Goal: Task Accomplishment & Management: Manage account settings

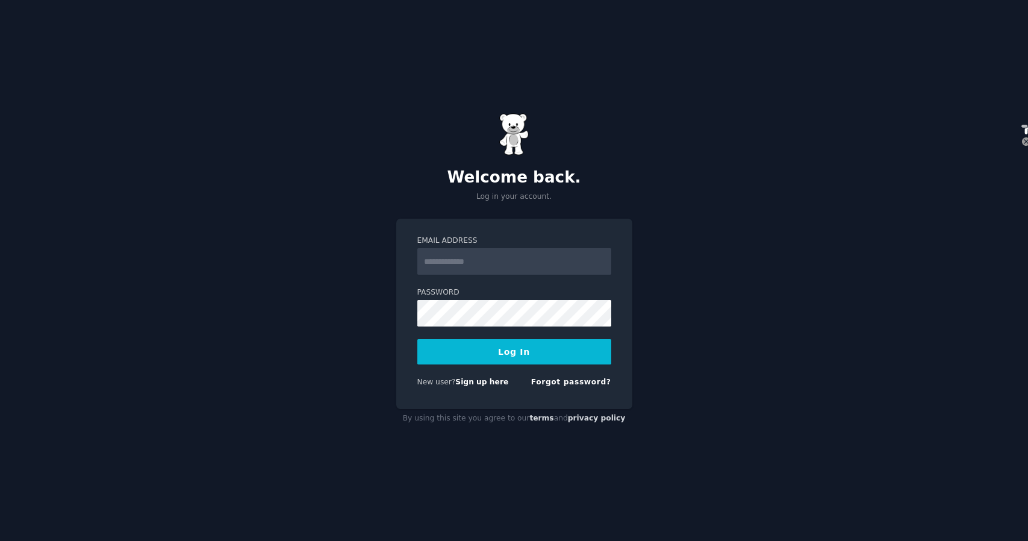
select select "en"
type input "**********"
click at [542, 344] on button "Log In" at bounding box center [514, 351] width 194 height 25
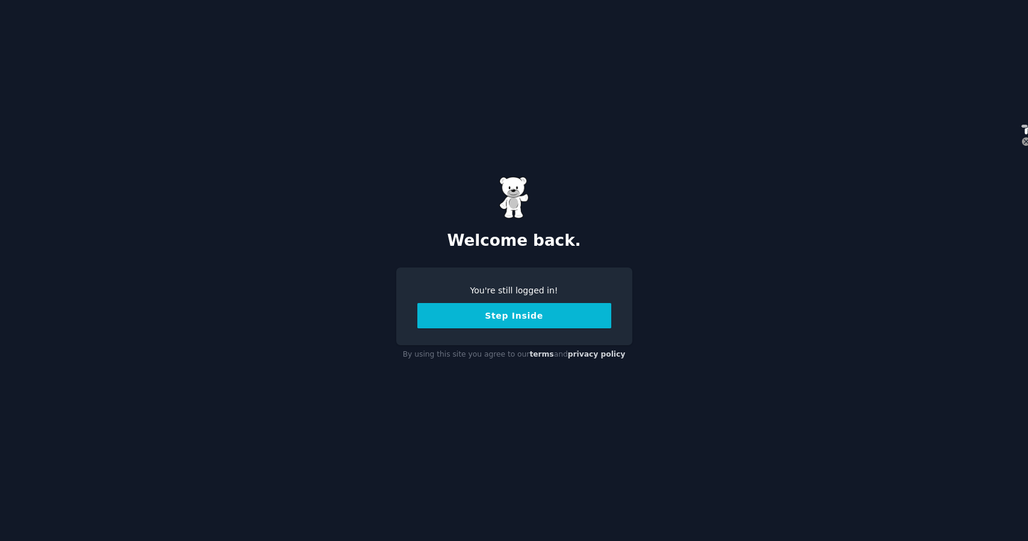
select select "en"
click at [570, 326] on button "Step Inside" at bounding box center [514, 315] width 194 height 25
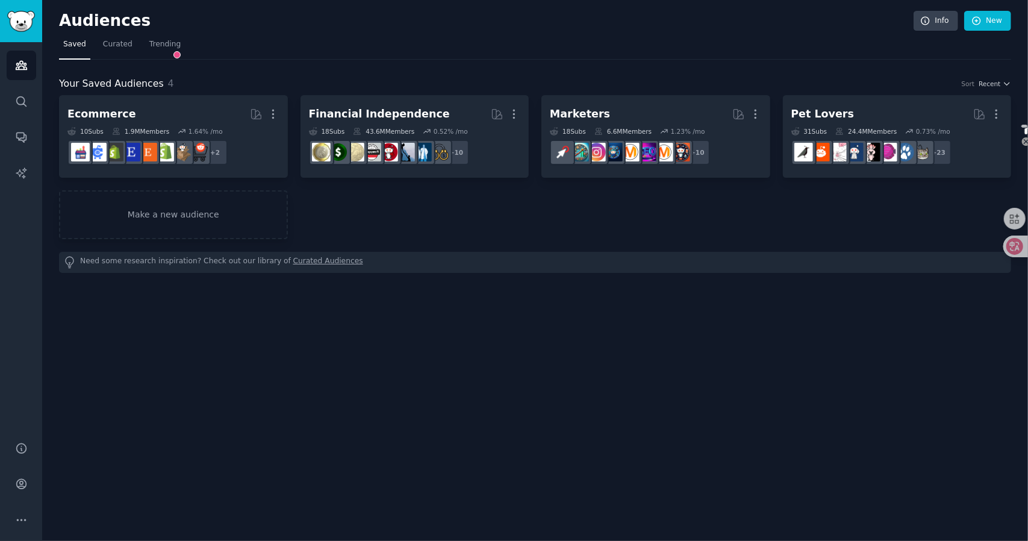
click at [340, 196] on div "Ecommerce Curated by GummySearch More 10 Sub s 1.9M Members 1.64 % /mo + 2 Fina…" at bounding box center [535, 167] width 952 height 144
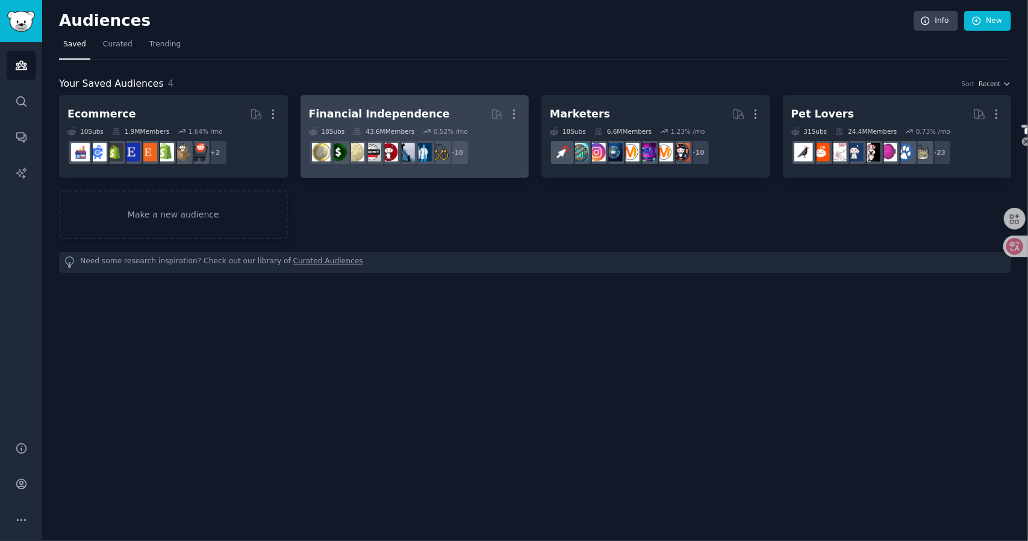
click at [458, 117] on h2 "Financial Independence More" at bounding box center [415, 114] width 212 height 21
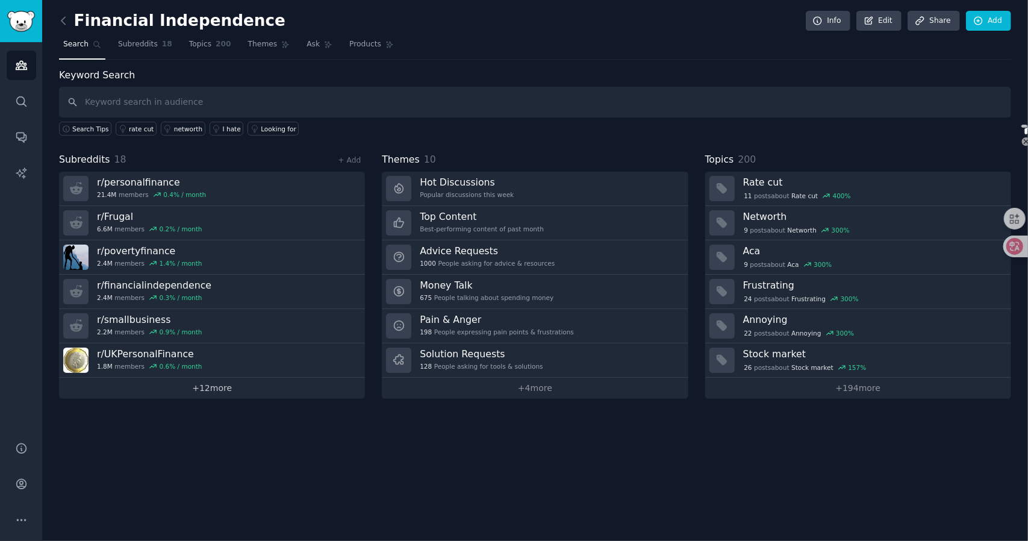
click at [223, 388] on link "+ 12 more" at bounding box center [212, 388] width 306 height 21
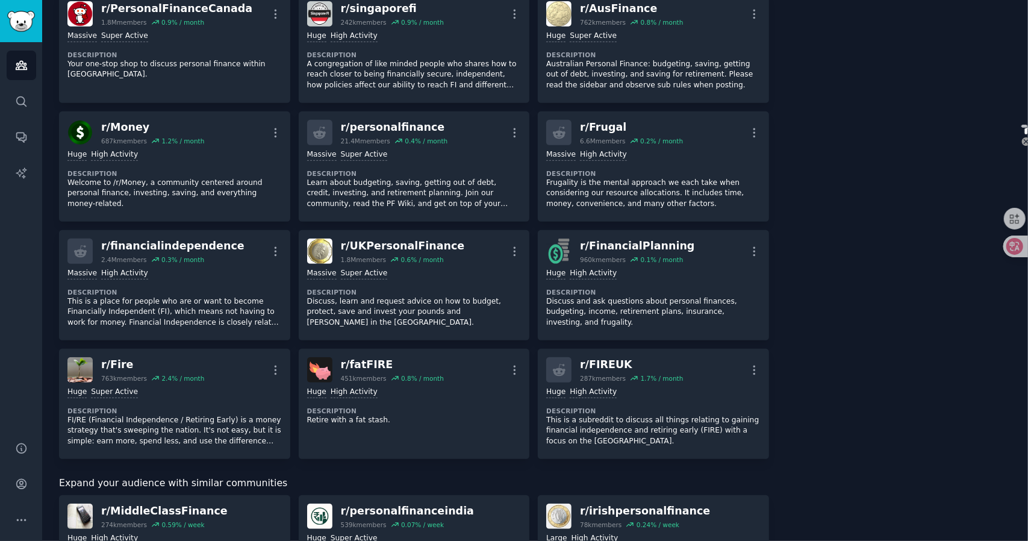
scroll to position [301, 0]
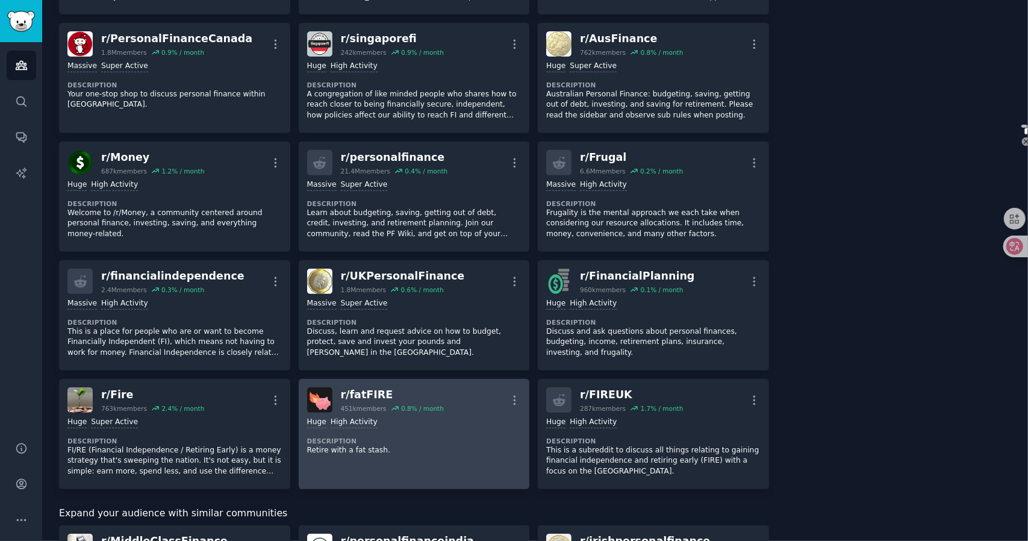
click at [382, 393] on div "r/ fatFIRE" at bounding box center [392, 394] width 103 height 15
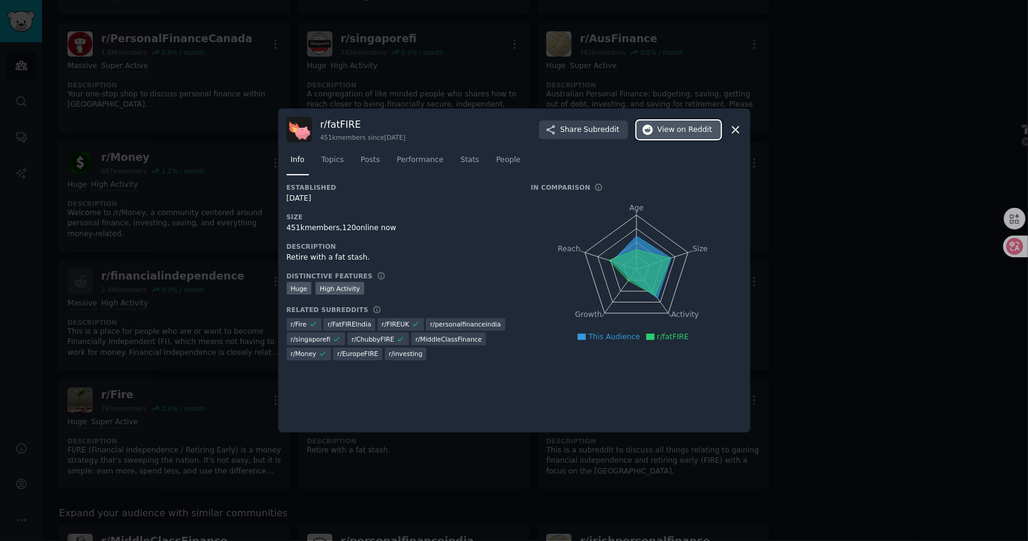
click at [679, 126] on span "on Reddit" at bounding box center [694, 130] width 35 height 11
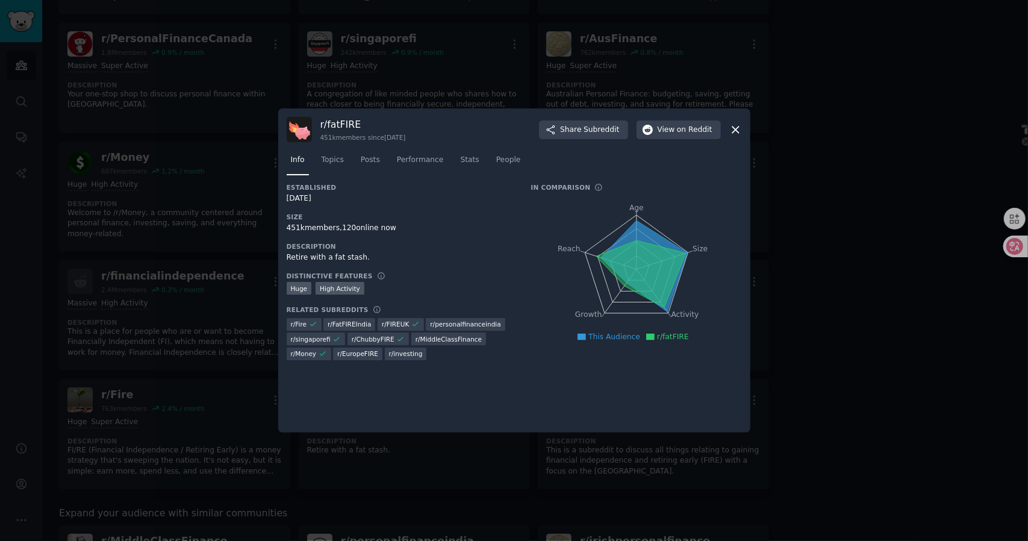
click at [824, 95] on div at bounding box center [514, 270] width 1028 height 541
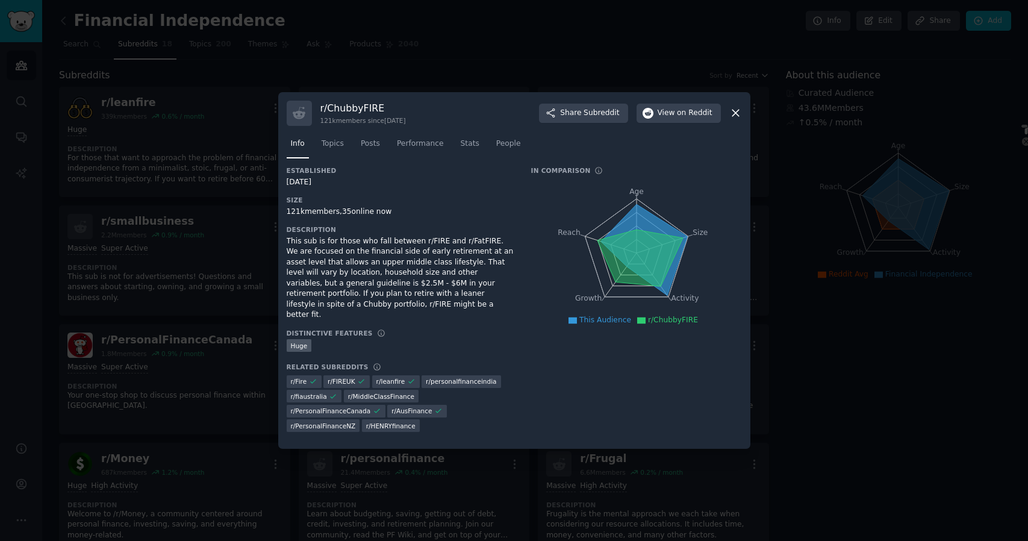
select select "en"
click at [677, 119] on span "View on Reddit" at bounding box center [685, 113] width 55 height 11
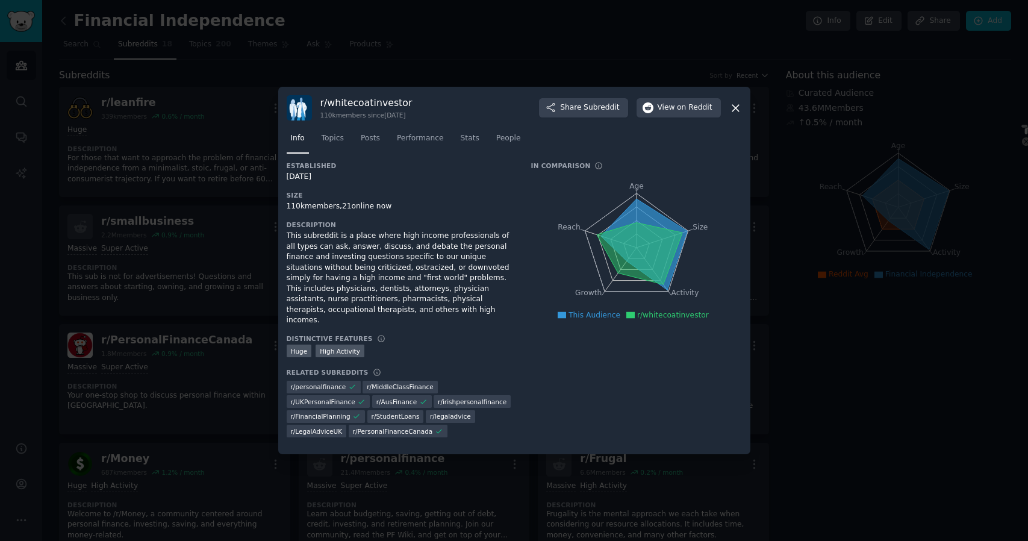
select select "en"
click at [732, 111] on icon at bounding box center [735, 108] width 7 height 7
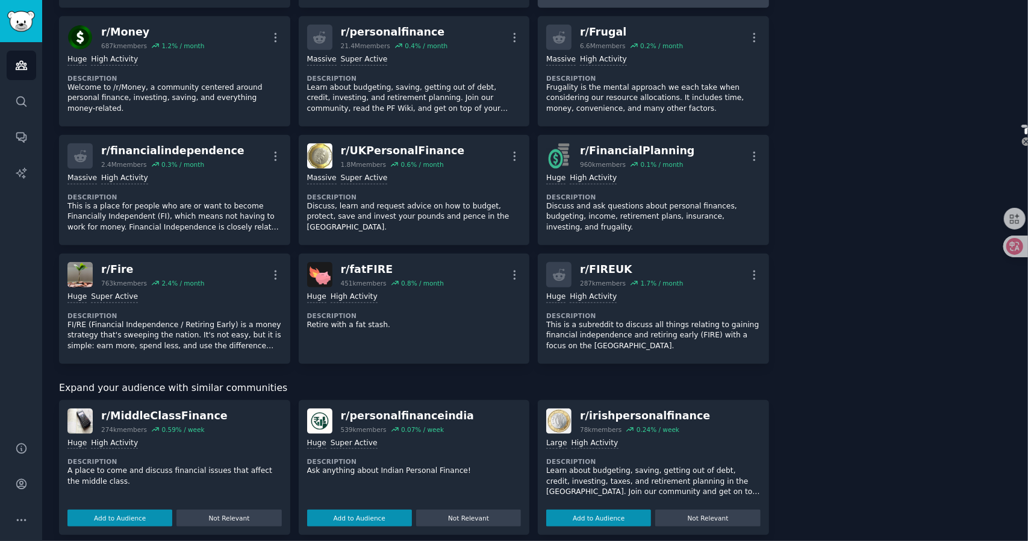
scroll to position [542, 0]
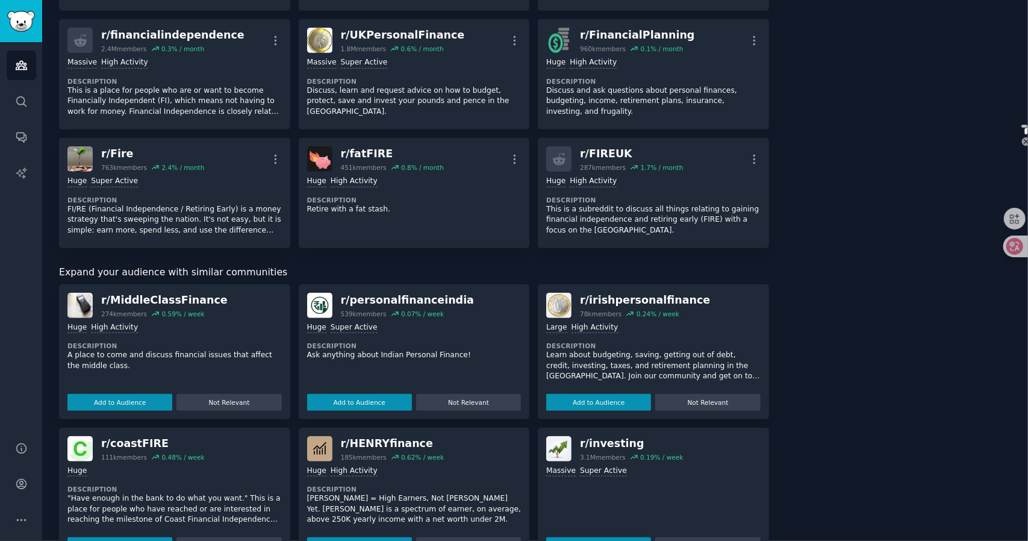
drag, startPoint x: 135, startPoint y: 297, endPoint x: 129, endPoint y: 299, distance: 6.7
click at [129, 299] on div "r/ MiddleClassFinance" at bounding box center [164, 300] width 126 height 15
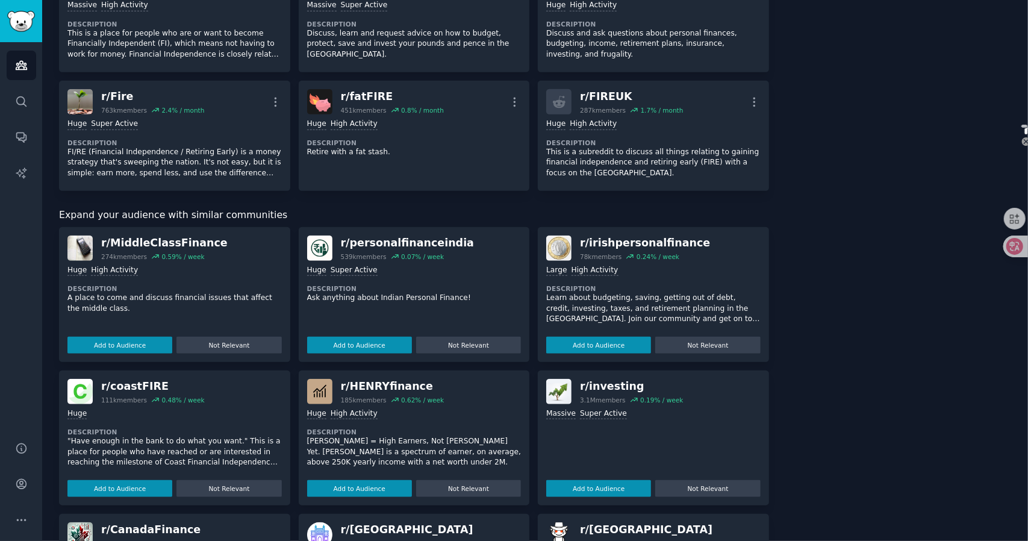
scroll to position [602, 0]
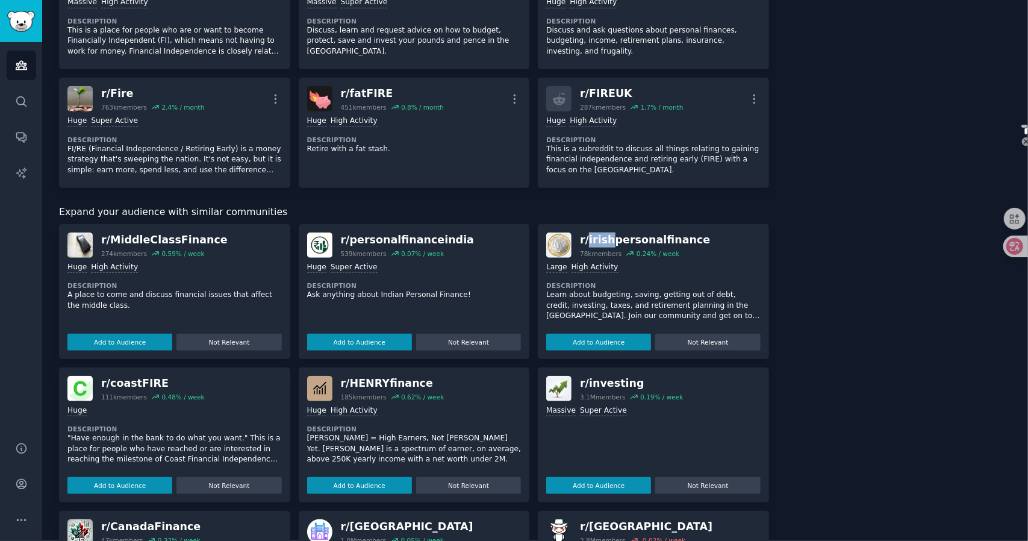
drag, startPoint x: 586, startPoint y: 240, endPoint x: 611, endPoint y: 239, distance: 24.1
click at [611, 239] on div "r/ irishpersonalfinance" at bounding box center [645, 239] width 130 height 15
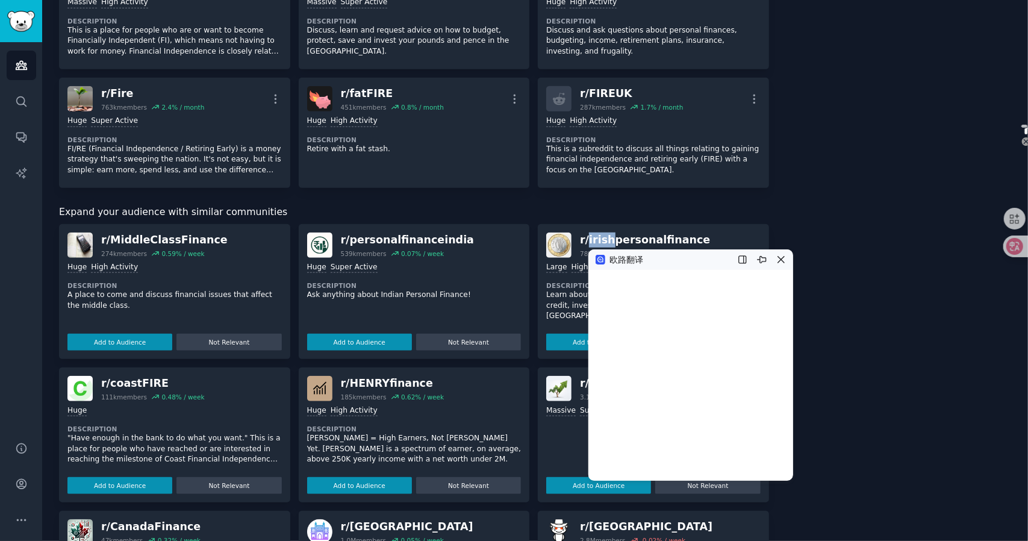
click at [779, 263] on icon at bounding box center [781, 260] width 10 height 10
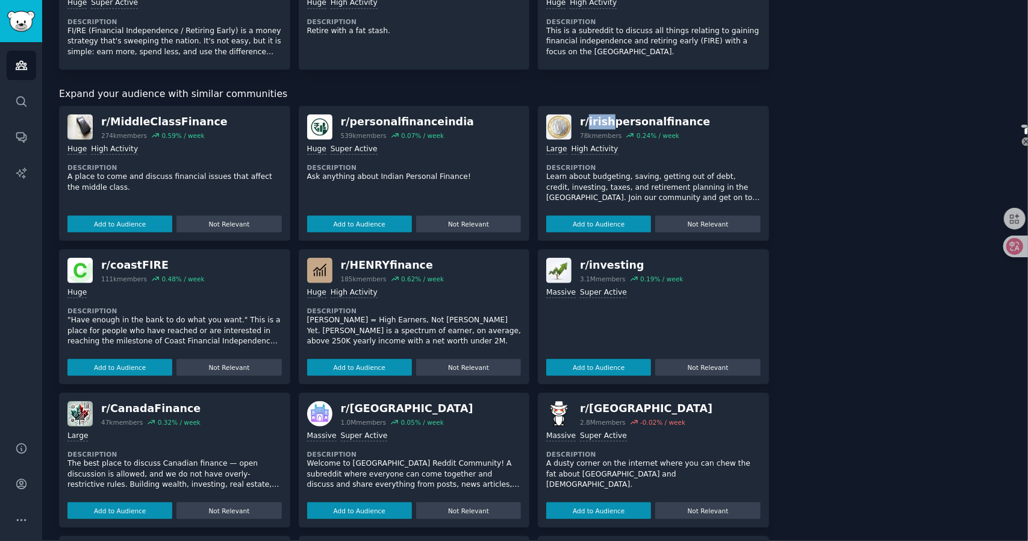
scroll to position [723, 0]
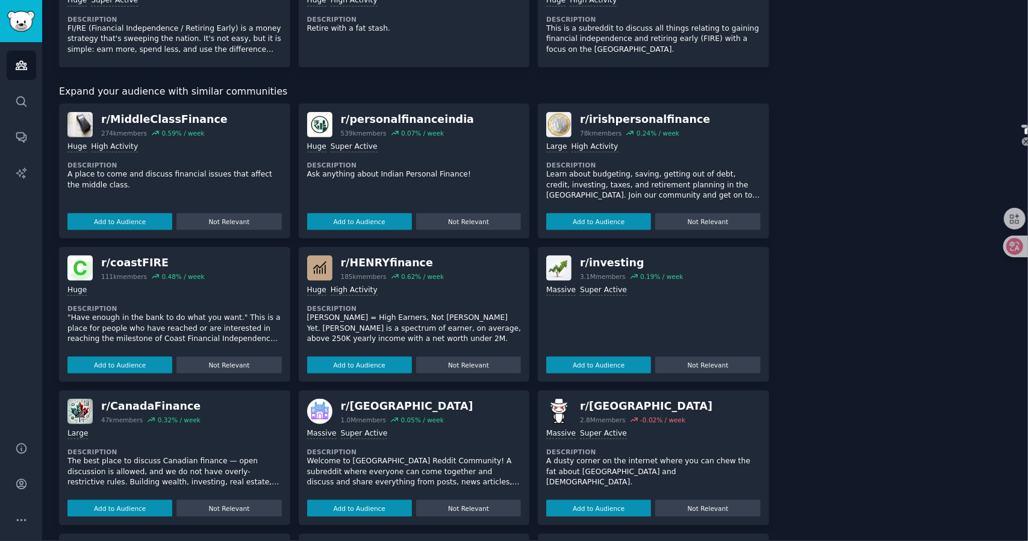
click at [747, 268] on div "r/ investing 3.1M members 0.19 % / week" at bounding box center [653, 267] width 214 height 25
drag, startPoint x: 158, startPoint y: 264, endPoint x: 127, endPoint y: 263, distance: 30.7
click at [127, 263] on div "r/ coastFIRE" at bounding box center [153, 262] width 104 height 15
drag, startPoint x: 110, startPoint y: 265, endPoint x: 164, endPoint y: 258, distance: 54.0
click at [164, 258] on div "r/ coastFIRE" at bounding box center [153, 262] width 104 height 15
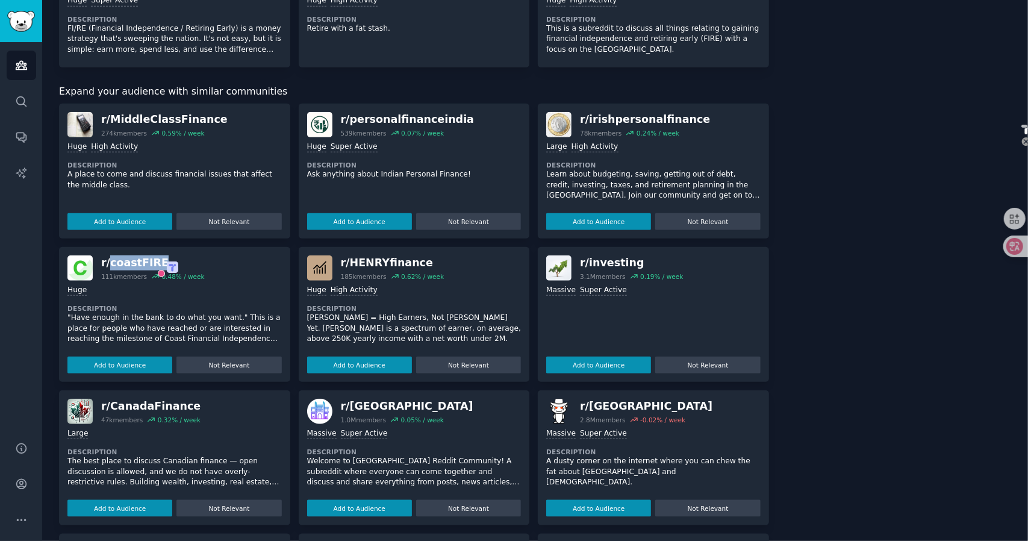
click at [226, 263] on div "r/ coastFIRE 111k members 0.48 % / week" at bounding box center [174, 267] width 214 height 25
click at [137, 215] on button "Add to Audience" at bounding box center [119, 221] width 105 height 17
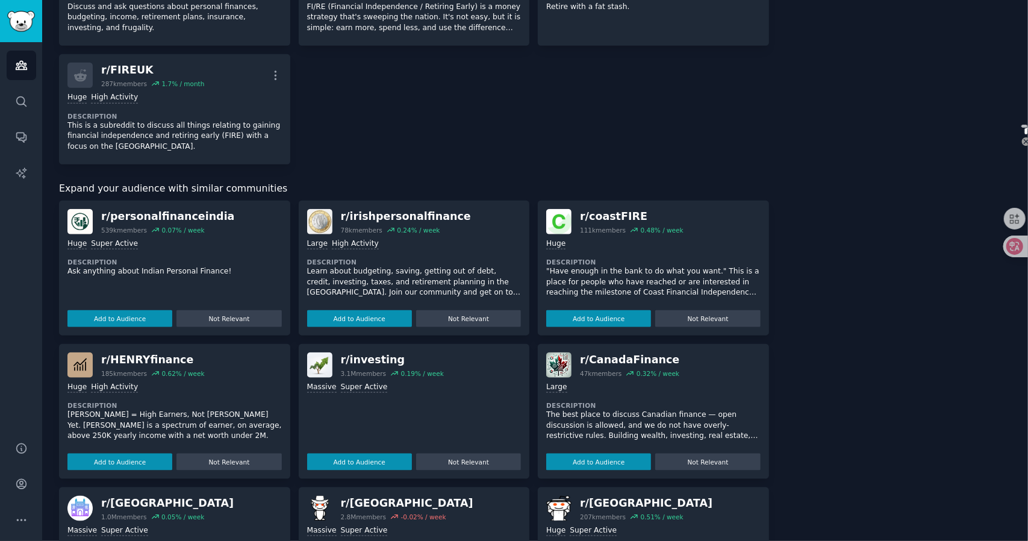
scroll to position [843, 0]
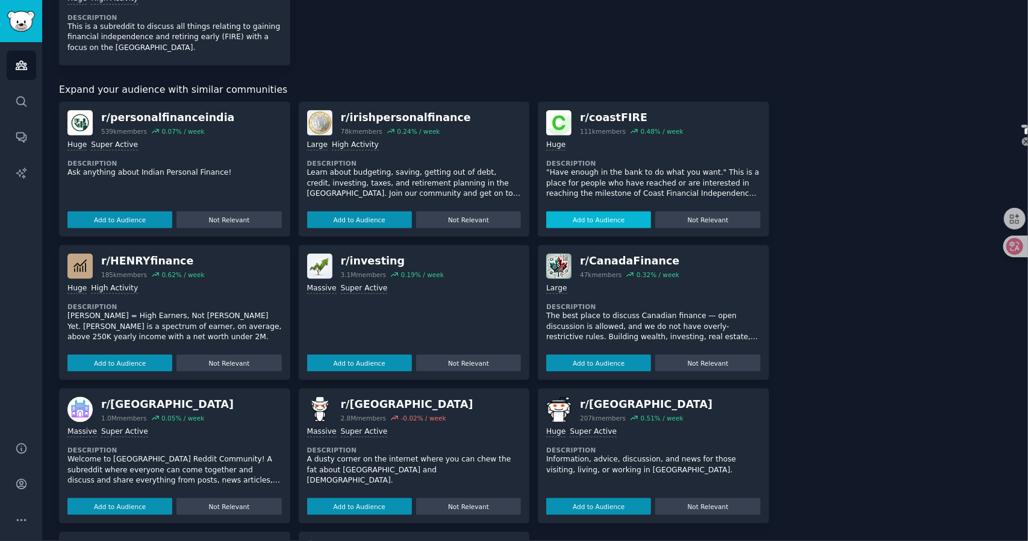
click at [608, 221] on button "Add to Audience" at bounding box center [598, 219] width 105 height 17
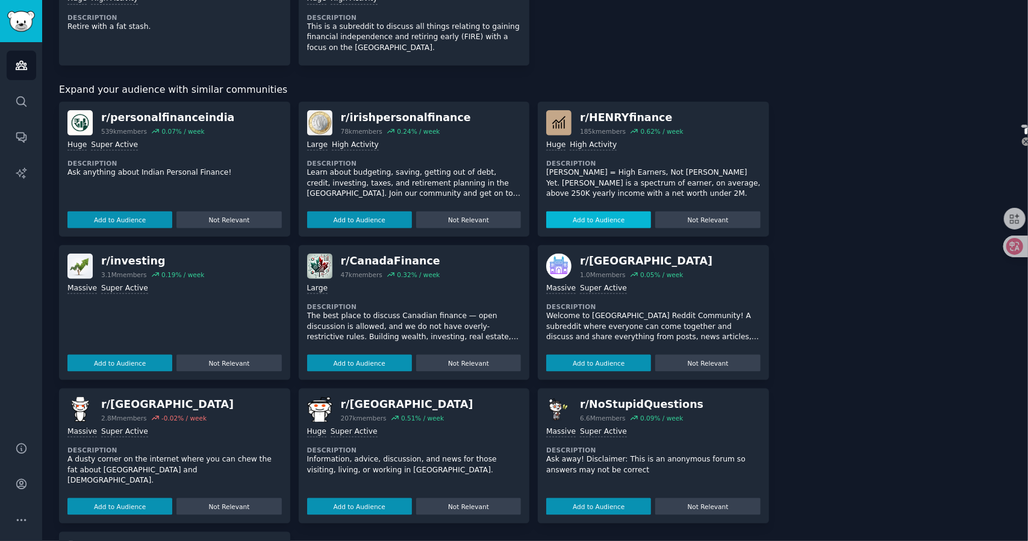
click at [607, 220] on button "Add to Audience" at bounding box center [598, 219] width 105 height 17
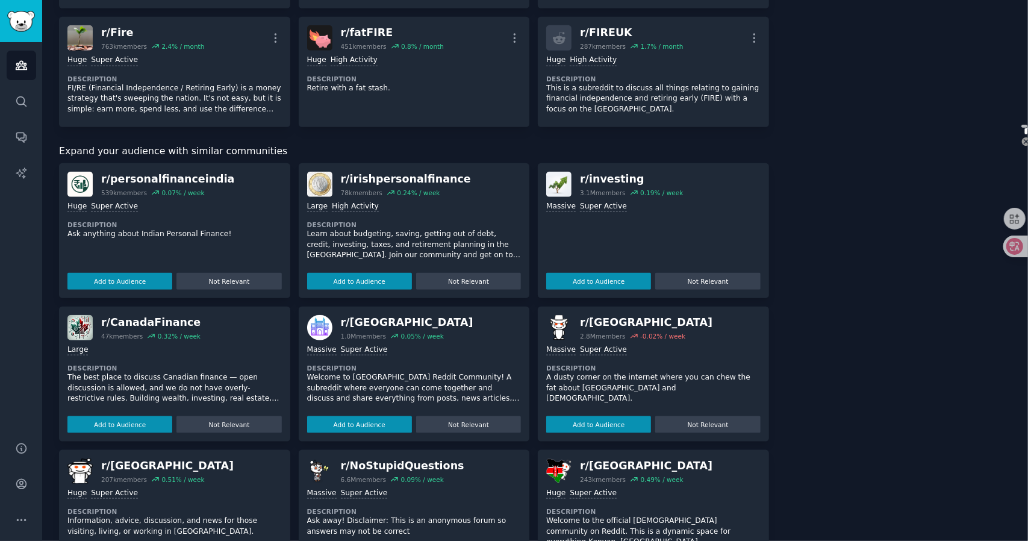
scroll to position [780, 0]
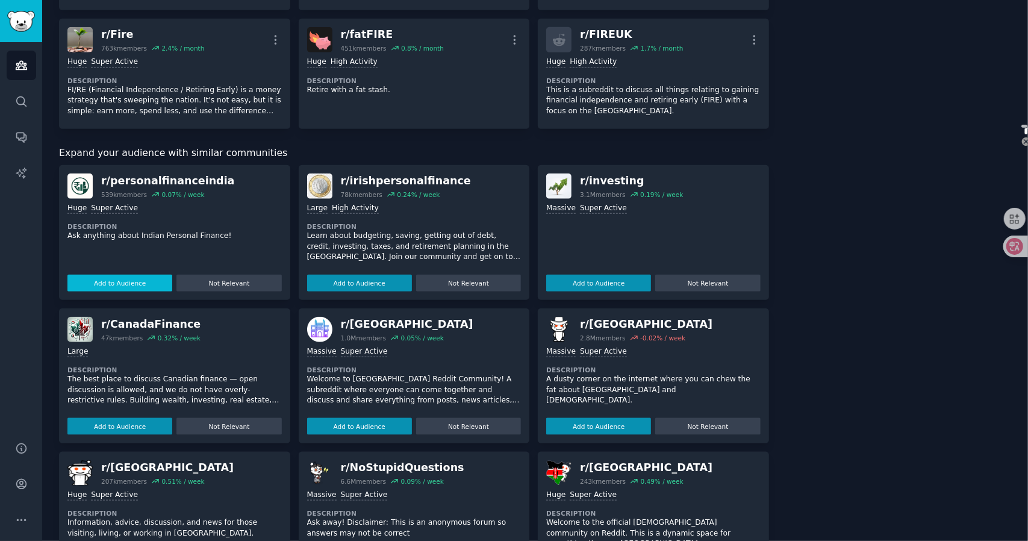
click at [147, 281] on button "Add to Audience" at bounding box center [119, 283] width 105 height 17
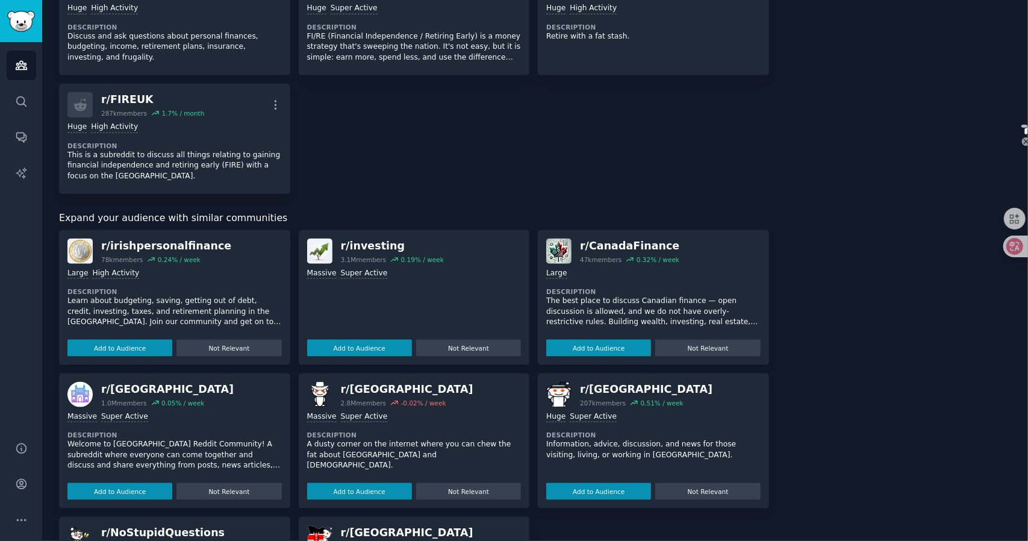
scroll to position [840, 0]
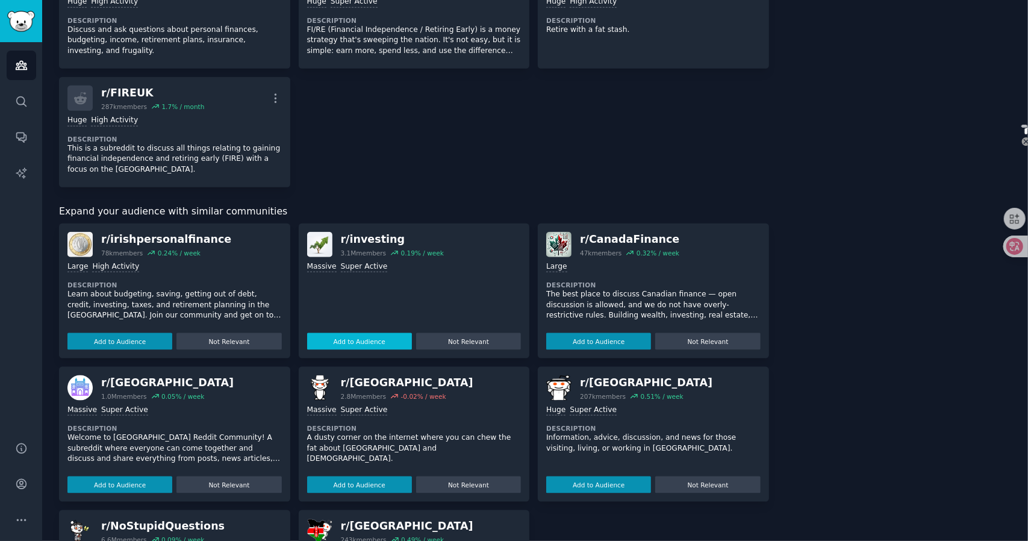
click at [145, 333] on button "Add to Audience" at bounding box center [119, 341] width 105 height 17
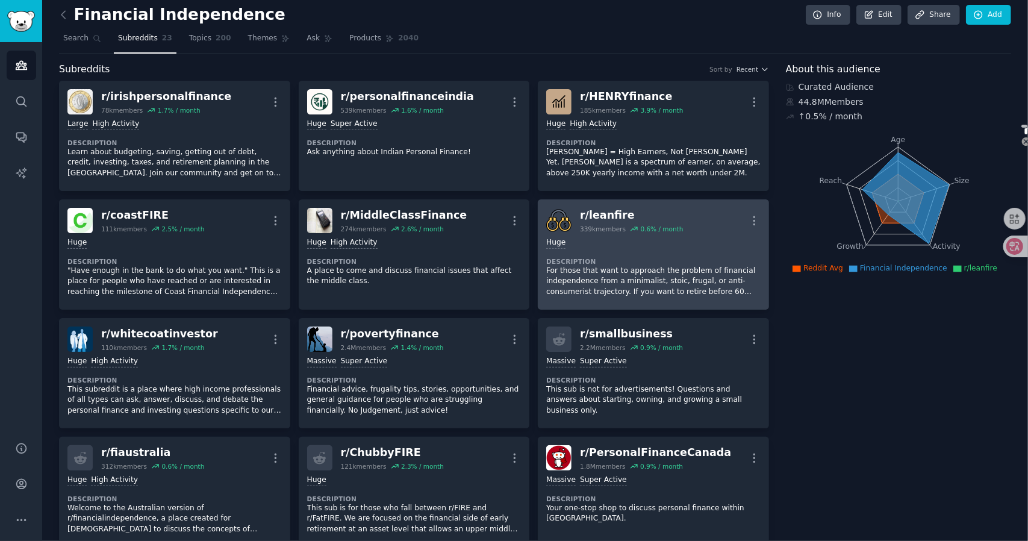
scroll to position [0, 0]
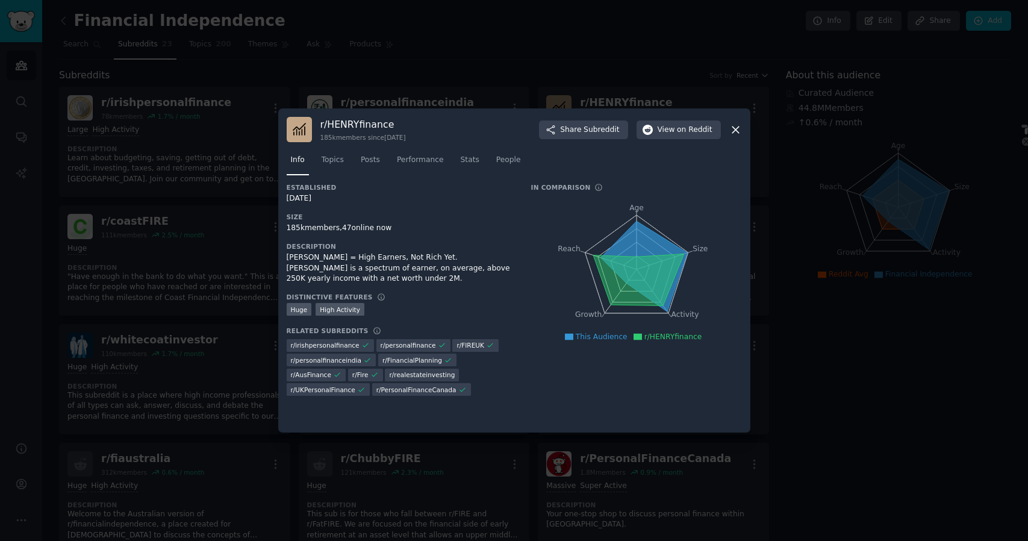
select select "en"
click at [701, 132] on span "on Reddit" at bounding box center [694, 130] width 35 height 11
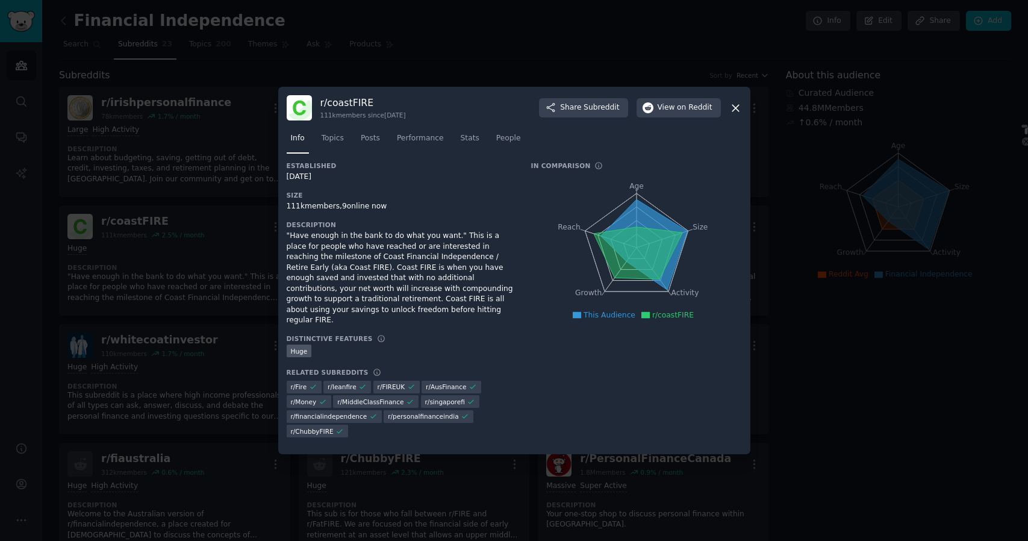
select select "en"
click at [703, 113] on span "on Reddit" at bounding box center [694, 107] width 35 height 11
